Goal: Navigation & Orientation: Go to known website

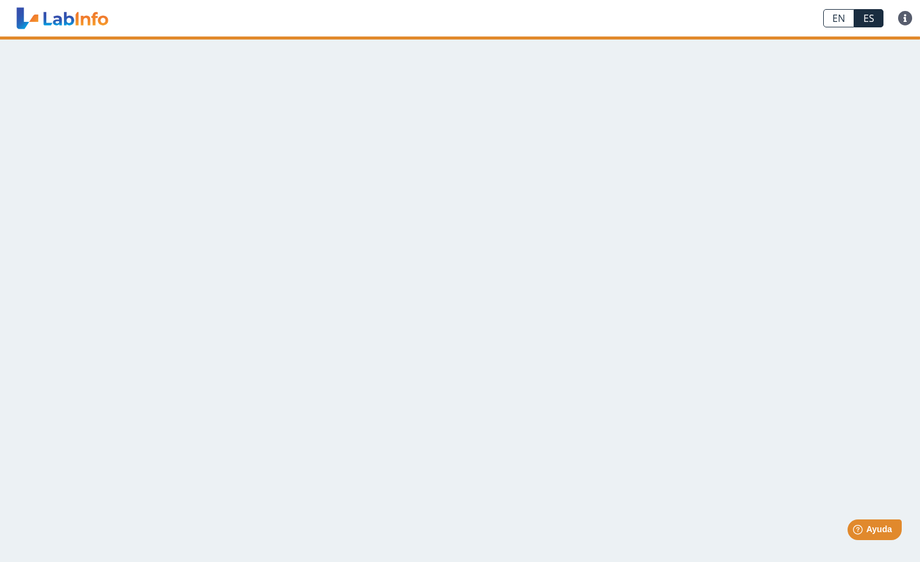
click at [63, 28] on link at bounding box center [62, 18] width 100 height 30
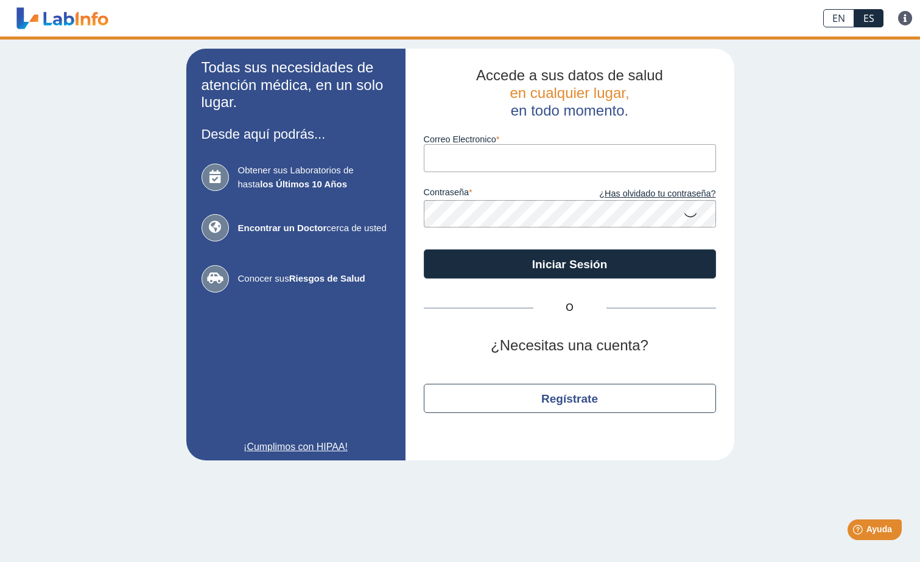
click at [466, 152] on input "Correo Electronico" at bounding box center [570, 157] width 292 height 27
click at [533, 140] on label "Correo Electronico" at bounding box center [570, 140] width 292 height 10
click at [533, 144] on input "Correo Electronico" at bounding box center [570, 157] width 292 height 27
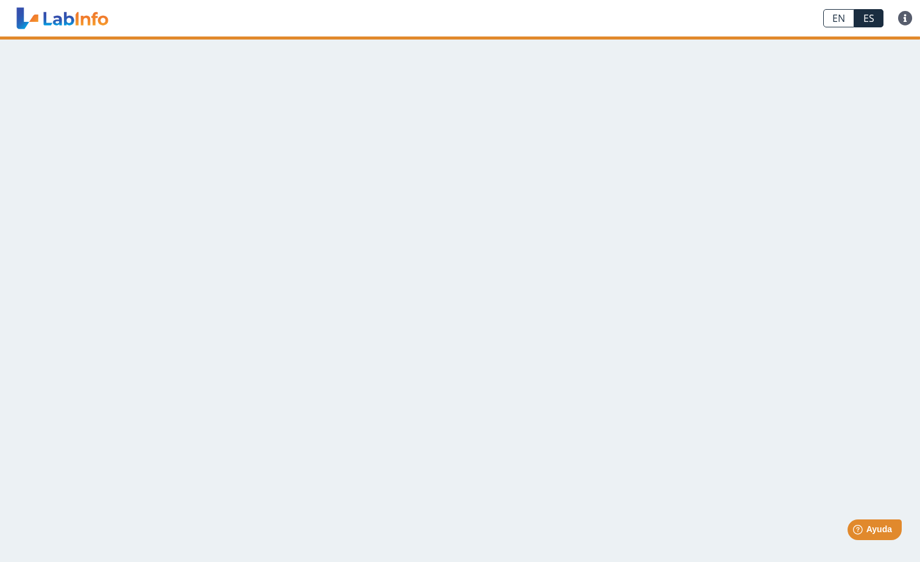
click at [67, 21] on link at bounding box center [62, 18] width 100 height 30
